Goal: Check status: Check status

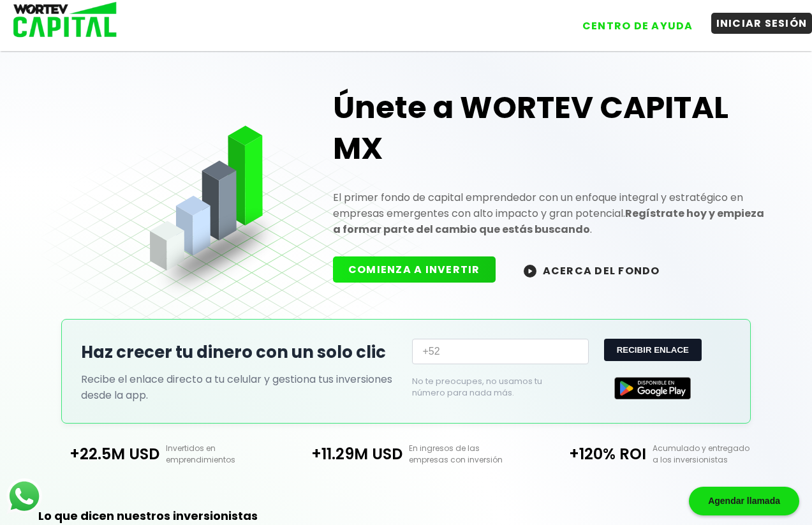
click at [755, 26] on button "INICIAR SESIÓN" at bounding box center [761, 23] width 101 height 21
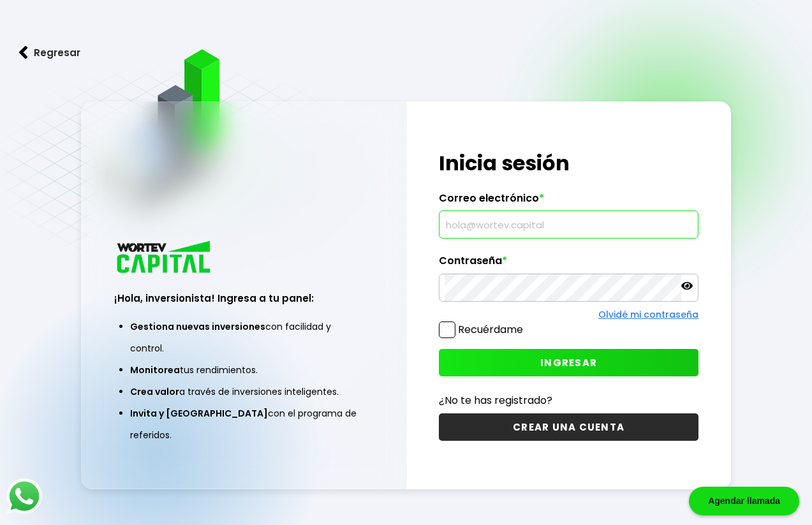
type input "[EMAIL_ADDRESS][PERSON_NAME][DOMAIN_NAME]"
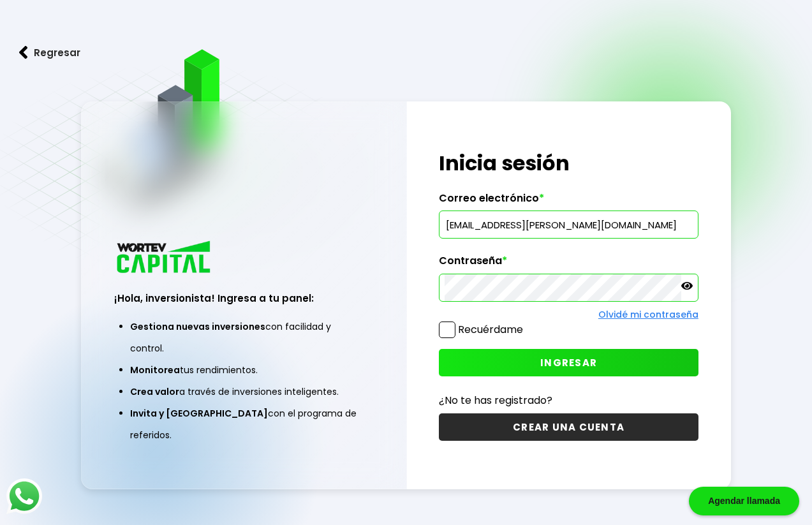
click at [501, 354] on button "INGRESAR" at bounding box center [569, 362] width 260 height 27
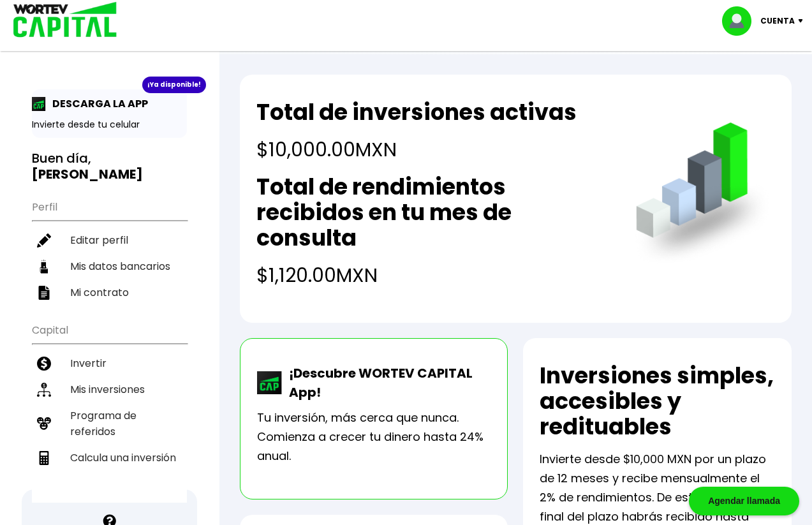
drag, startPoint x: 437, startPoint y: 291, endPoint x: 244, endPoint y: 117, distance: 259.3
click at [244, 117] on div "Total de inversiones activas $10,000.00 MXN Total de rendimientos recibidos en …" at bounding box center [516, 199] width 552 height 248
drag, startPoint x: 402, startPoint y: 292, endPoint x: 270, endPoint y: 112, distance: 223.7
click at [270, 112] on div "Total de inversiones activas $10,000.00 MXN Total de rendimientos recibidos en …" at bounding box center [516, 199] width 552 height 248
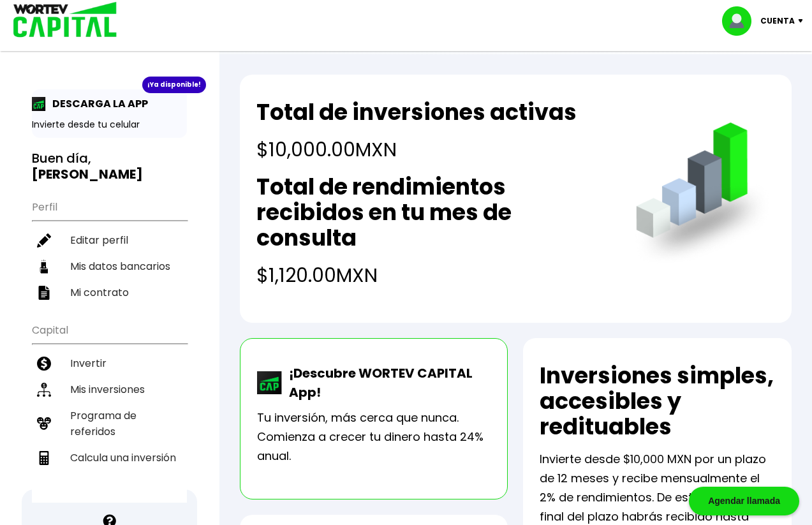
click at [270, 112] on h2 "Total de inversiones activas" at bounding box center [416, 113] width 320 height 26
click at [97, 108] on p "DESCARGA LA APP" at bounding box center [97, 104] width 102 height 16
click at [37, 106] on img at bounding box center [39, 104] width 14 height 14
click at [91, 127] on p "Invierte desde tu celular" at bounding box center [109, 124] width 155 height 13
click at [175, 86] on div "¡Ya disponible!" at bounding box center [174, 85] width 64 height 17
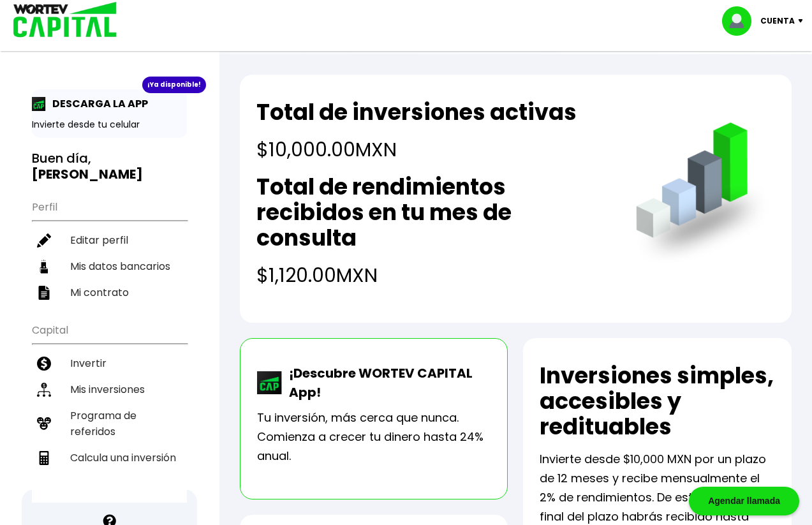
click at [84, 96] on p "DESCARGA LA APP" at bounding box center [97, 104] width 102 height 16
click at [40, 101] on img at bounding box center [39, 104] width 14 height 14
click at [263, 378] on img at bounding box center [270, 382] width 26 height 23
drag, startPoint x: 407, startPoint y: 297, endPoint x: 216, endPoint y: 90, distance: 281.8
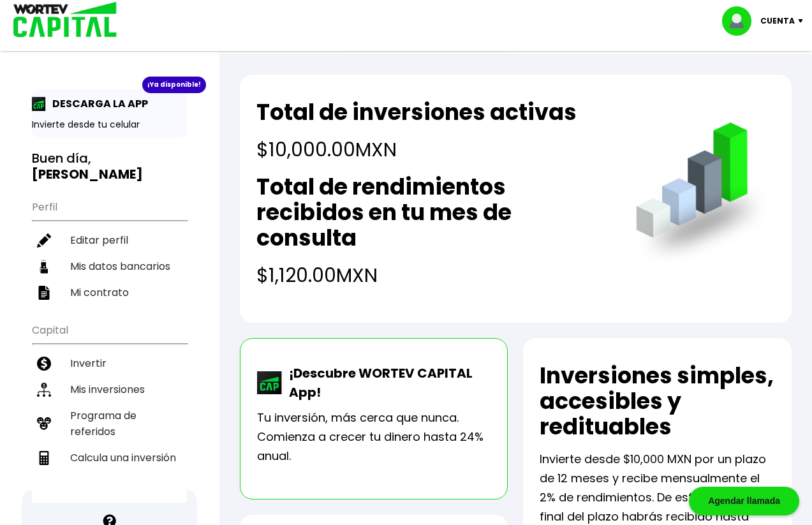
click at [279, 142] on h4 "$10,000.00 MXN" at bounding box center [416, 149] width 320 height 29
drag, startPoint x: 421, startPoint y: 292, endPoint x: 9, endPoint y: 96, distance: 456.4
click at [357, 110] on h2 "Total de inversiones activas" at bounding box center [416, 113] width 320 height 26
click at [36, 107] on img at bounding box center [39, 104] width 14 height 14
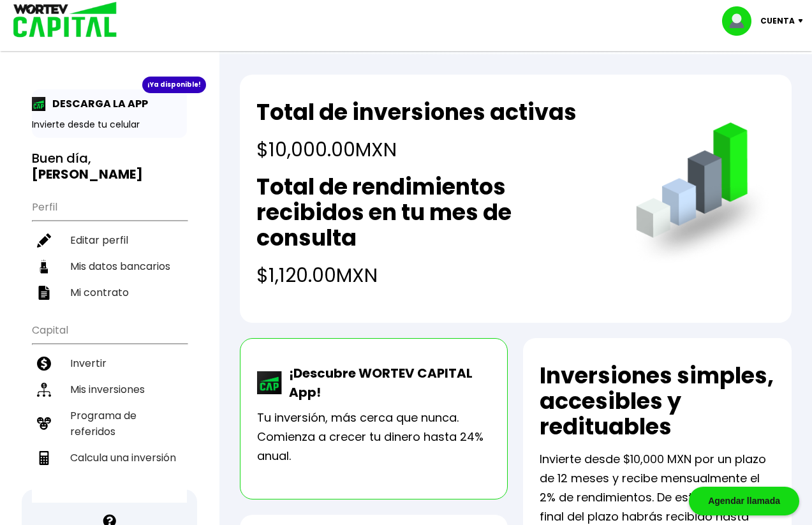
click at [78, 107] on p "DESCARGA LA APP" at bounding box center [97, 104] width 102 height 16
click at [175, 75] on div "¡Ya disponible! DESCARGA LA APP Invierte desde tu celular Buen día, [PERSON_NAM…" at bounding box center [109, 411] width 219 height 796
click at [175, 84] on div "¡Ya disponible!" at bounding box center [174, 85] width 64 height 17
click at [115, 128] on p "Invierte desde tu celular" at bounding box center [109, 124] width 155 height 13
